Goal: Task Accomplishment & Management: Use online tool/utility

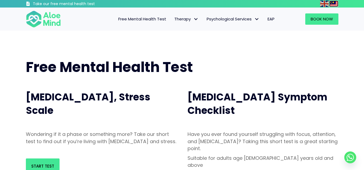
click at [330, 3] on img at bounding box center [333, 4] width 9 height 6
click at [325, 3] on img at bounding box center [324, 4] width 9 height 6
click at [324, 4] on img at bounding box center [324, 4] width 9 height 6
click at [332, 4] on img at bounding box center [333, 4] width 9 height 6
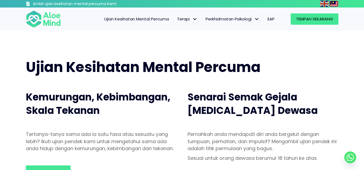
click at [333, 1] on img at bounding box center [333, 4] width 9 height 6
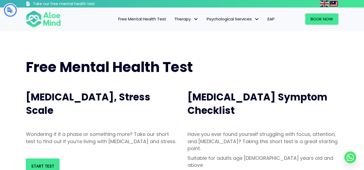
click at [333, 1] on img at bounding box center [333, 4] width 9 height 6
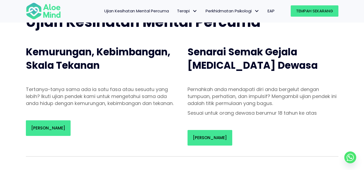
scroll to position [54, 0]
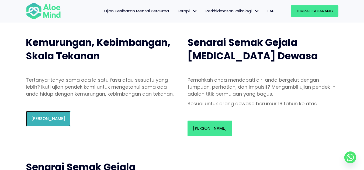
click at [43, 122] on font "Mulakan Ujian" at bounding box center [48, 119] width 34 height 6
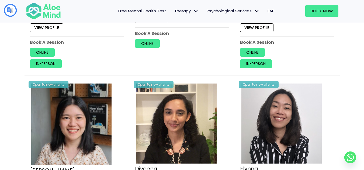
scroll to position [626, 0]
